Goal: Information Seeking & Learning: Learn about a topic

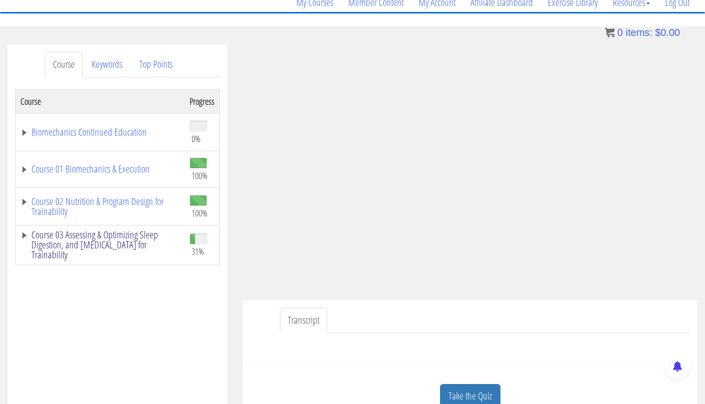
click at [118, 239] on link "Course 03 Assessing & Optimizing Sleep Digestion, and Stress Management for Tra…" at bounding box center [99, 245] width 159 height 30
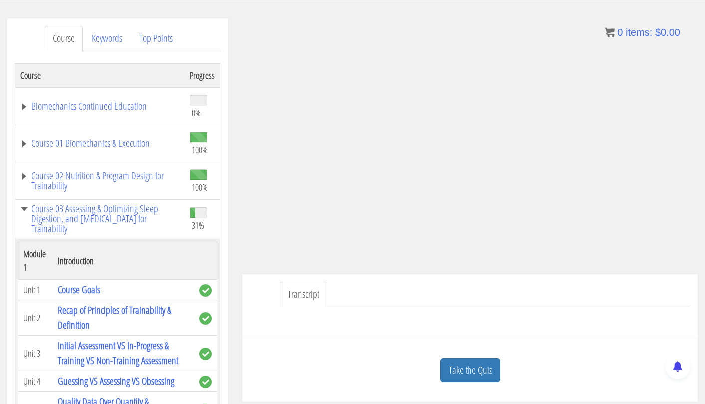
scroll to position [141, 0]
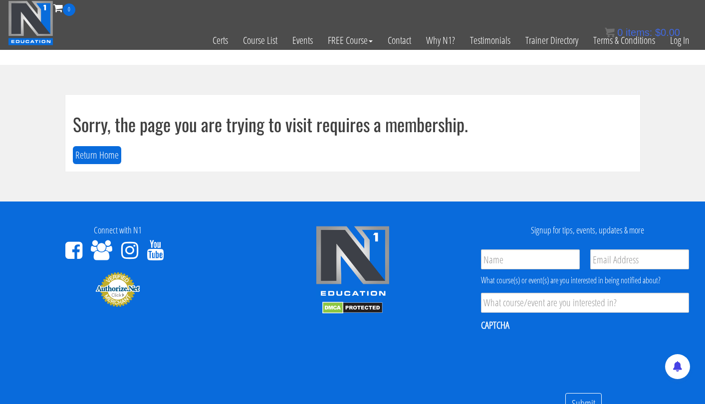
click at [676, 39] on div "0 items: $ 0.00" at bounding box center [642, 32] width 75 height 15
click at [674, 45] on link "Log In" at bounding box center [680, 40] width 34 height 49
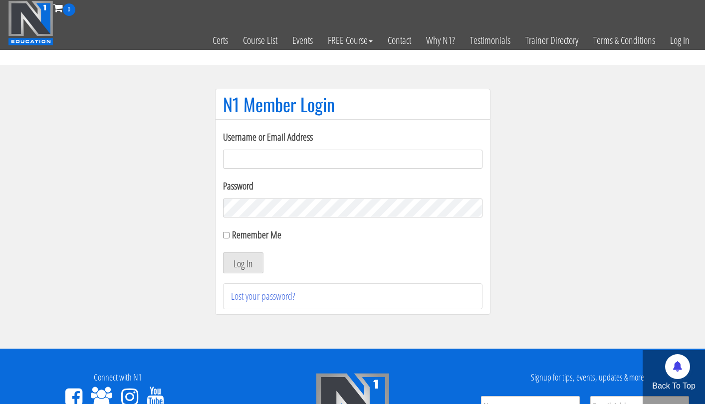
type input "[EMAIL_ADDRESS][DOMAIN_NAME]"
click at [243, 263] on button "Log In" at bounding box center [243, 262] width 40 height 21
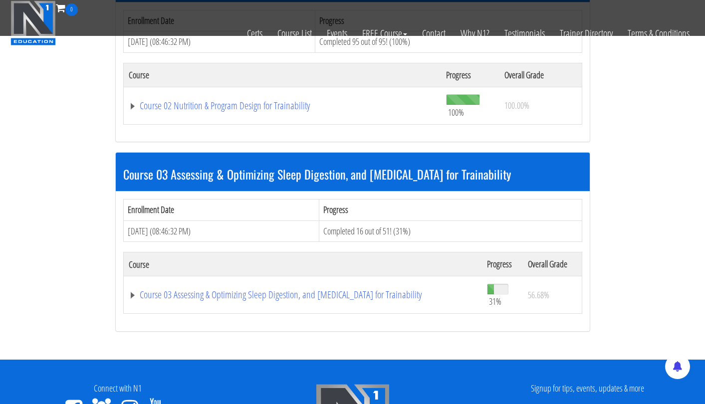
scroll to position [560, 0]
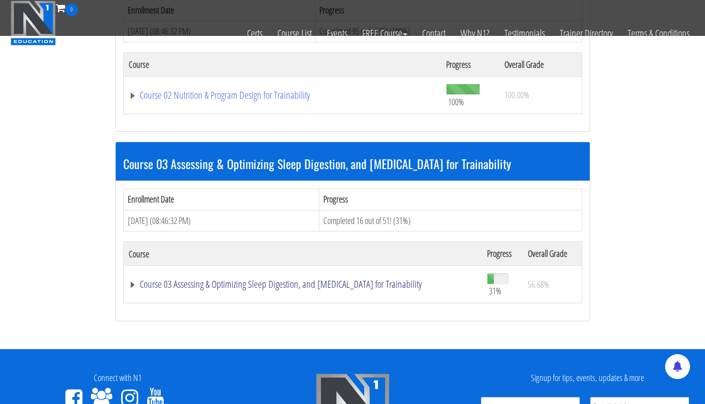
click at [241, 279] on link "Course 03 Assessing & Optimizing Sleep Digestion, and Stress Management for Tra…" at bounding box center [303, 284] width 348 height 10
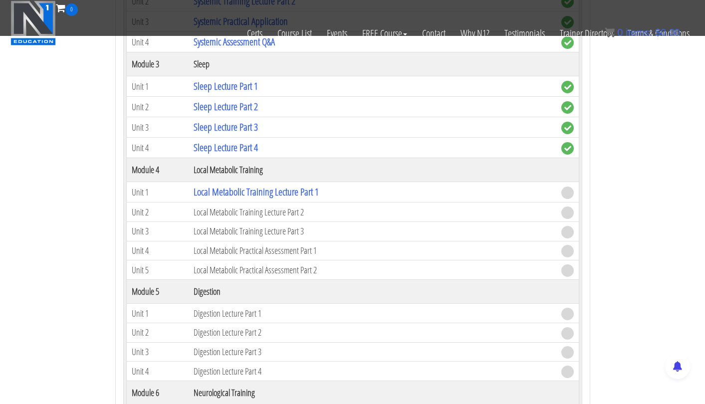
scroll to position [1113, 0]
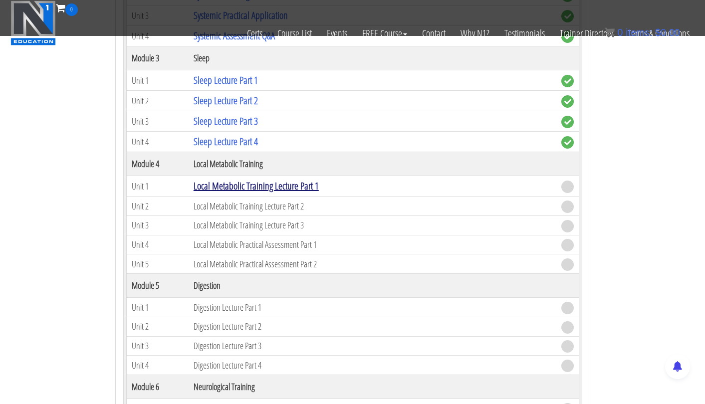
click at [300, 183] on link "Local Metabolic Training Lecture Part 1" at bounding box center [256, 185] width 125 height 13
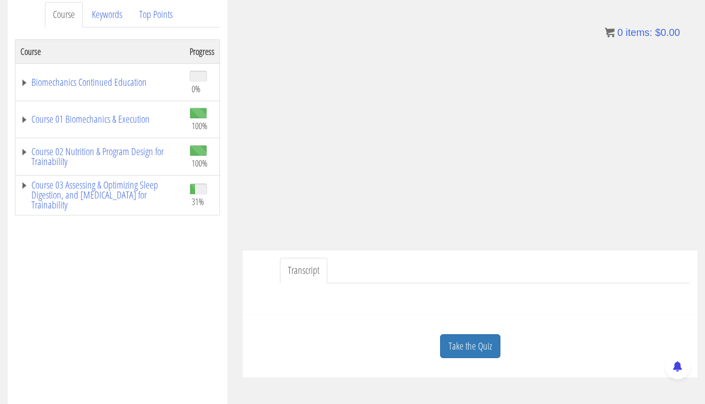
scroll to position [161, 0]
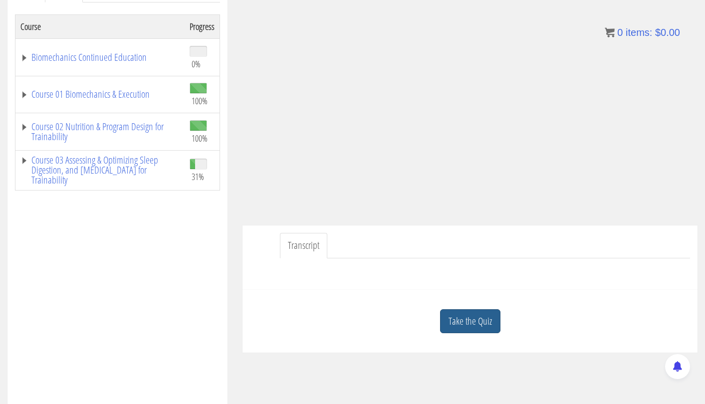
click at [459, 315] on link "Take the Quiz" at bounding box center [470, 321] width 60 height 24
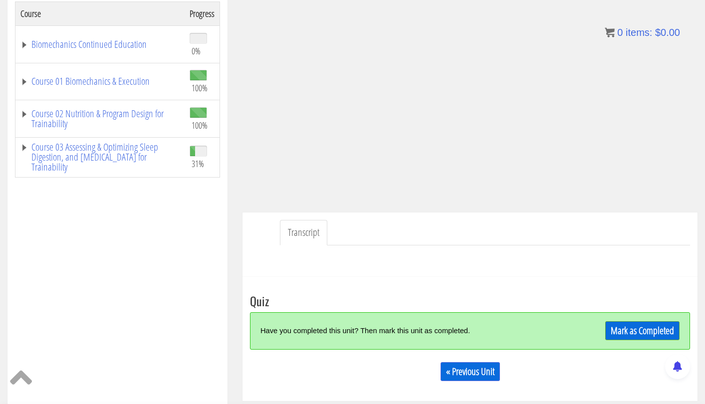
scroll to position [175, 0]
click at [628, 322] on link "Mark as Completed" at bounding box center [642, 330] width 74 height 19
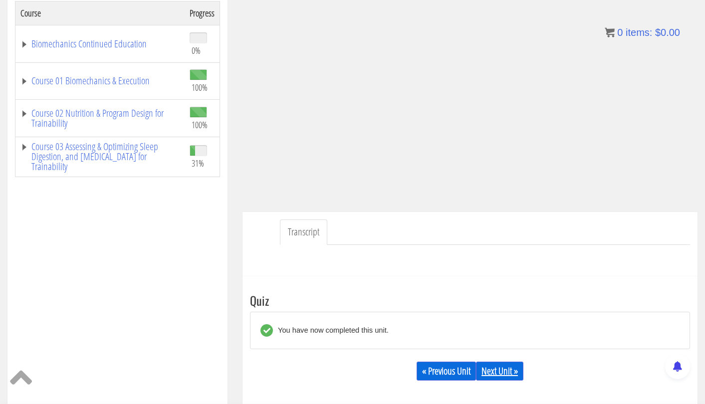
click at [506, 367] on link "Next Unit »" at bounding box center [499, 371] width 47 height 19
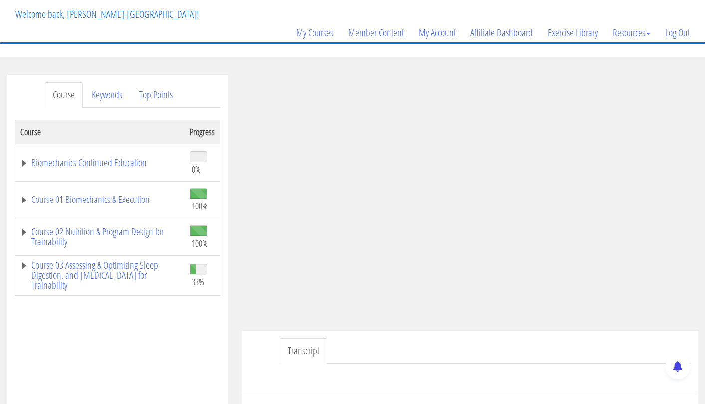
scroll to position [38, 0]
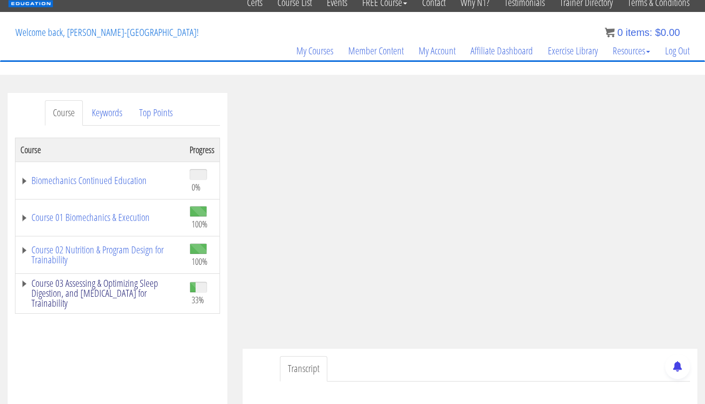
click at [116, 280] on link "Course 03 Assessing & Optimizing Sleep Digestion, and [MEDICAL_DATA] for Traina…" at bounding box center [99, 293] width 159 height 30
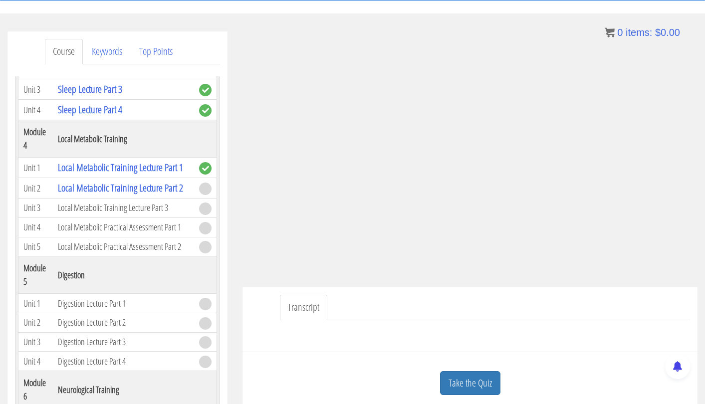
scroll to position [141, 0]
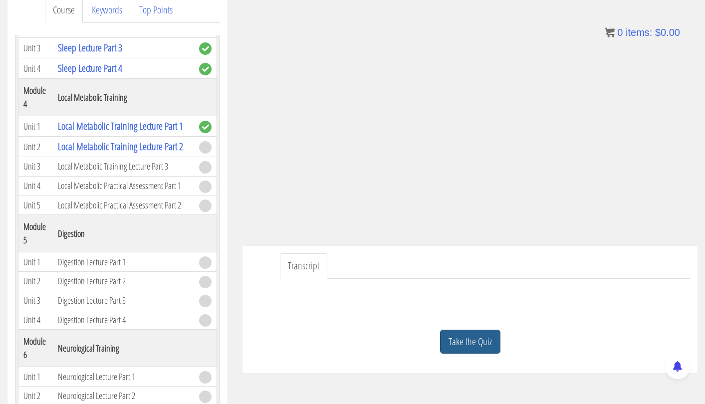
click at [468, 336] on link "Take the Quiz" at bounding box center [470, 342] width 60 height 24
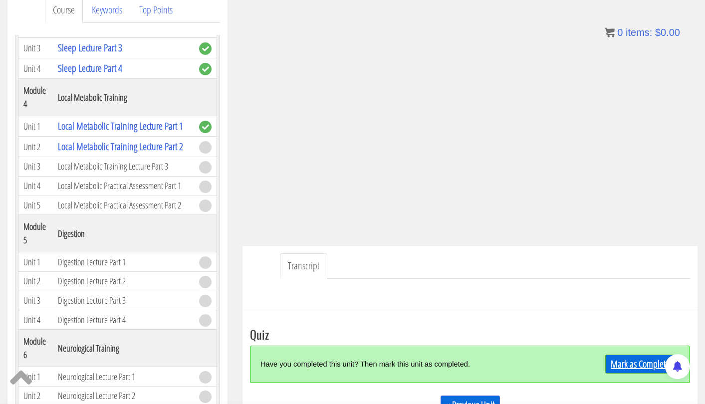
click at [642, 359] on link "Mark as Completed" at bounding box center [642, 364] width 74 height 19
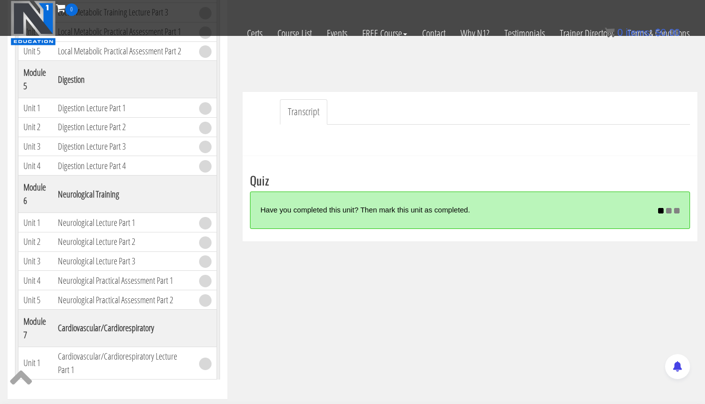
scroll to position [233, 0]
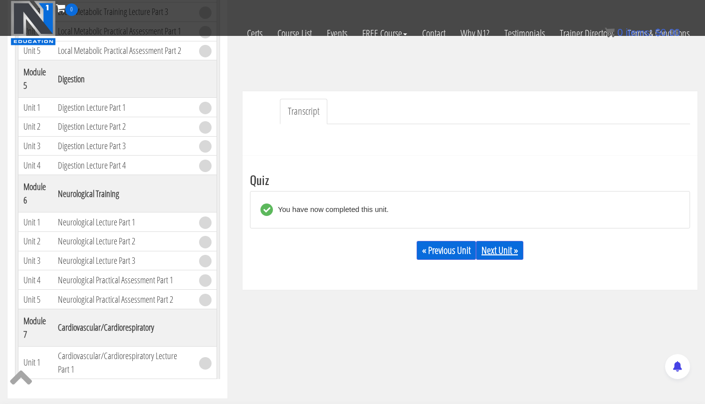
click at [513, 252] on link "Next Unit »" at bounding box center [499, 250] width 47 height 19
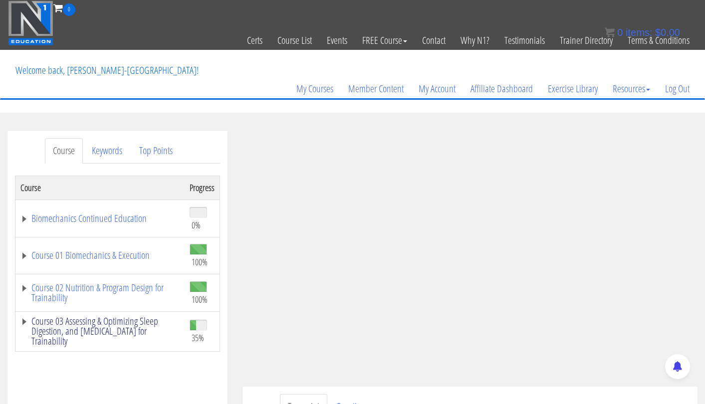
click at [83, 332] on link "Course 03 Assessing & Optimizing Sleep Digestion, and [MEDICAL_DATA] for Traina…" at bounding box center [99, 331] width 159 height 30
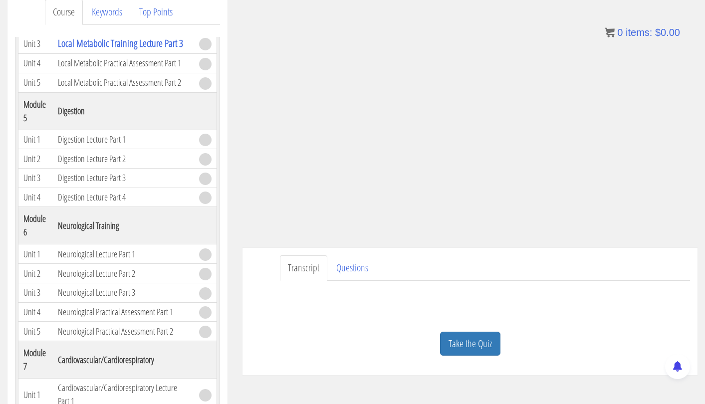
scroll to position [148, 0]
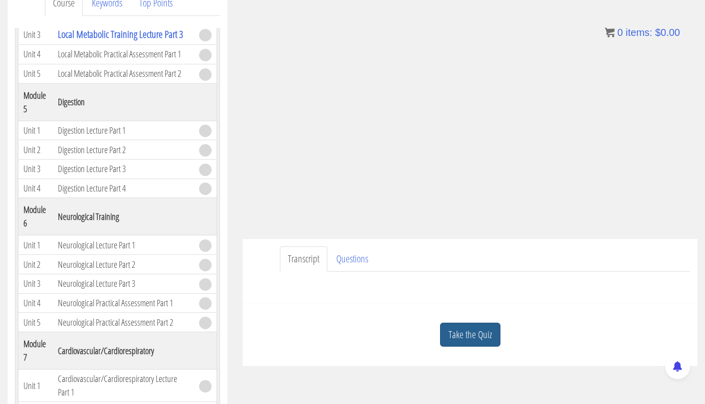
click at [472, 331] on link "Take the Quiz" at bounding box center [470, 335] width 60 height 24
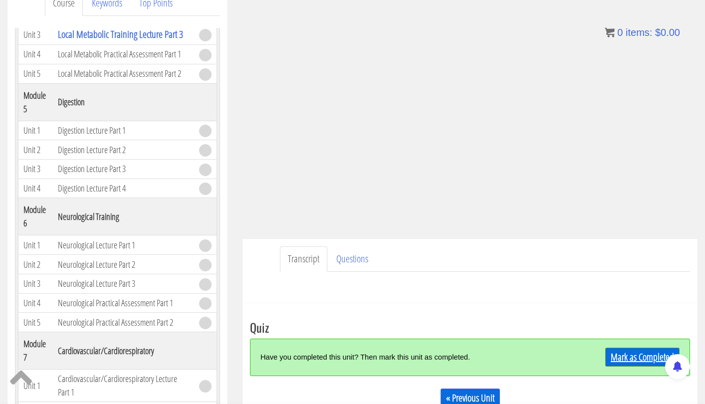
click at [626, 352] on link "Mark as Completed" at bounding box center [642, 357] width 74 height 19
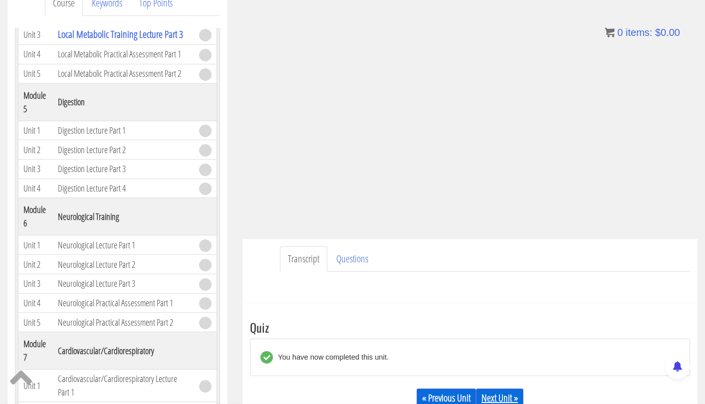
click at [491, 397] on link "Next Unit »" at bounding box center [499, 398] width 47 height 19
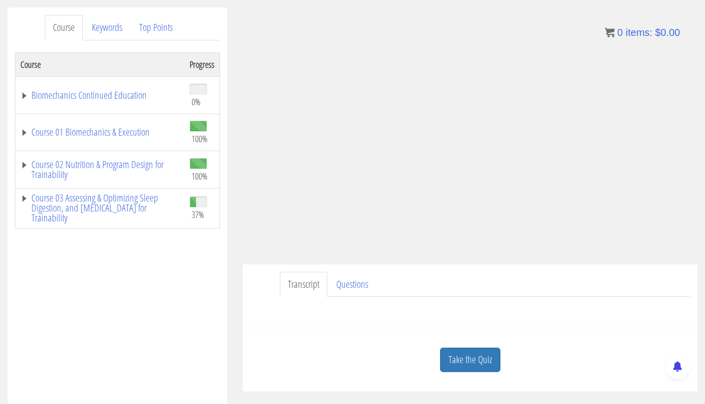
scroll to position [126, 0]
